Goal: Find specific page/section: Find specific page/section

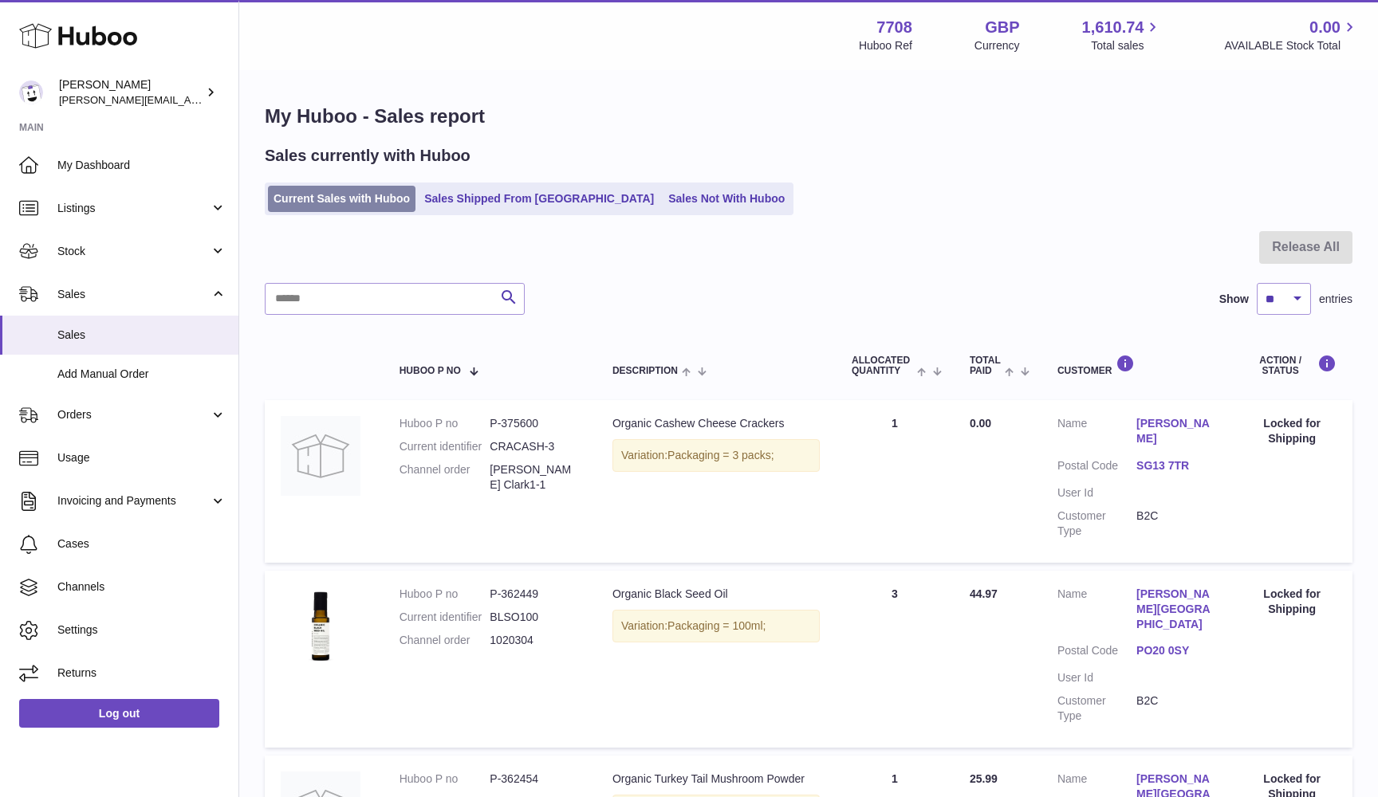
click at [331, 197] on link "Current Sales with Huboo" at bounding box center [342, 199] width 148 height 26
click at [663, 207] on link "Sales Not With Huboo" at bounding box center [727, 199] width 128 height 26
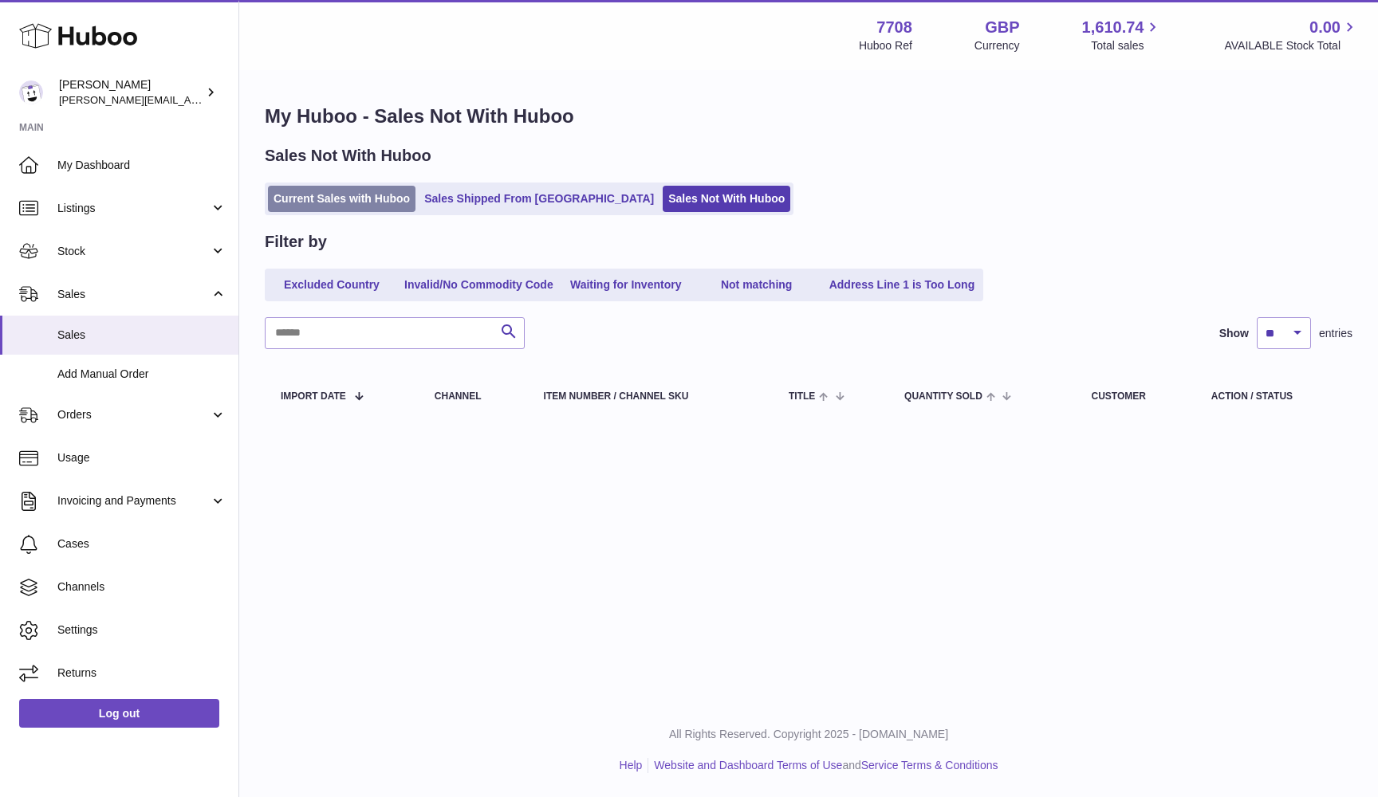
click at [355, 194] on link "Current Sales with Huboo" at bounding box center [342, 199] width 148 height 26
